Goal: Information Seeking & Learning: Learn about a topic

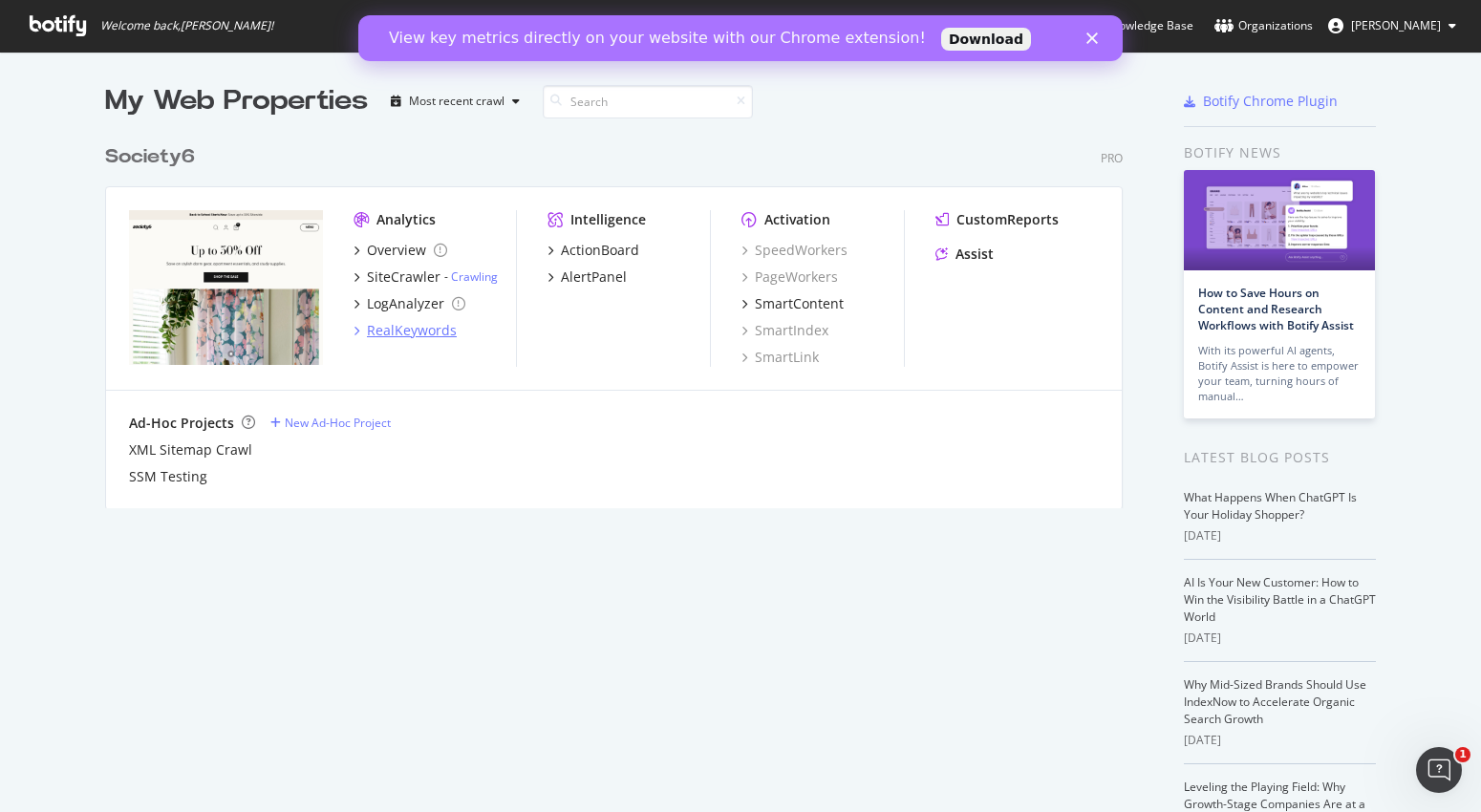
click at [388, 323] on div "RealKeywords" at bounding box center [412, 331] width 90 height 20
